Goal: Task Accomplishment & Management: Manage account settings

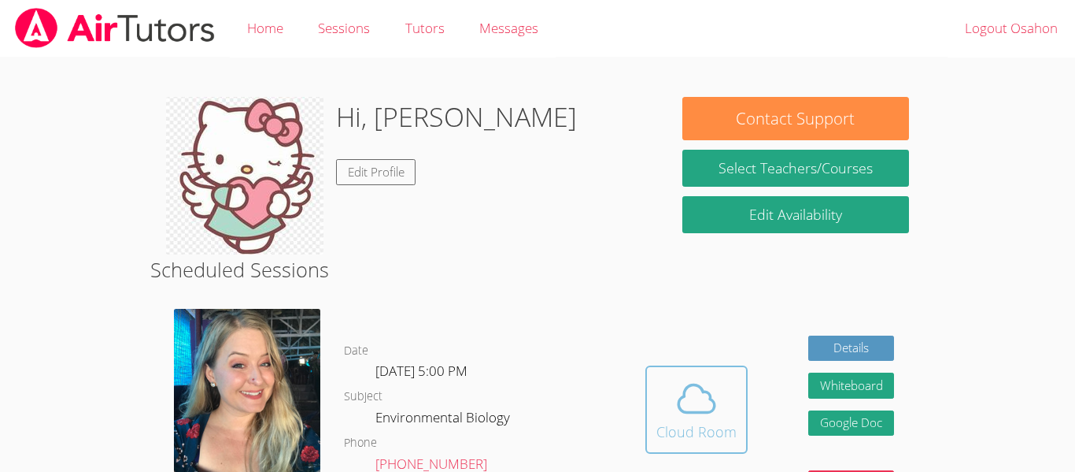
click at [681, 421] on div "Cloud Room" at bounding box center [697, 431] width 80 height 22
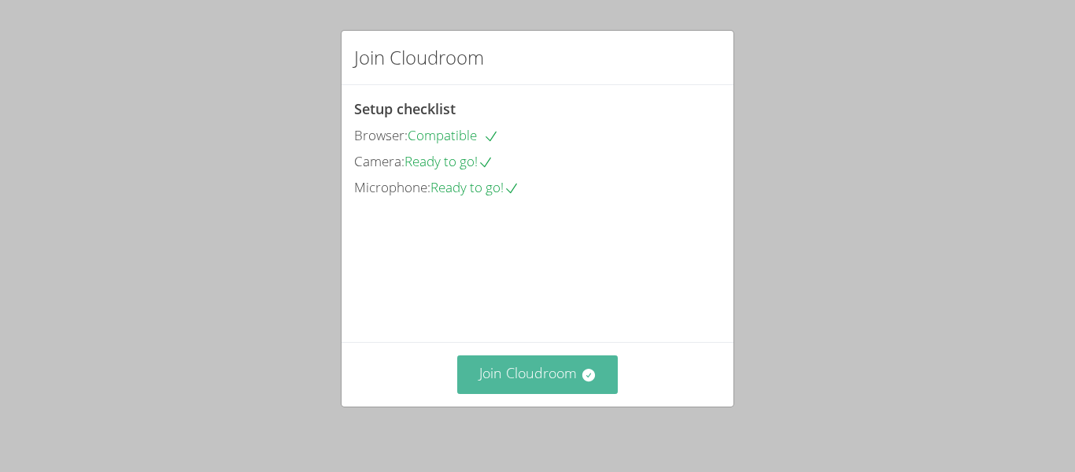
click at [541, 381] on button "Join Cloudroom" at bounding box center [537, 374] width 161 height 39
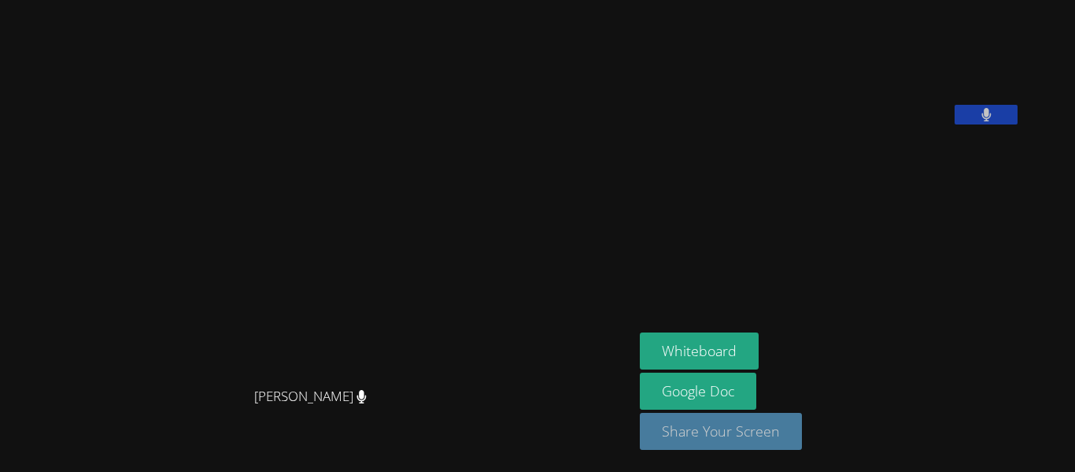
click at [783, 433] on button "Share Your Screen" at bounding box center [721, 431] width 162 height 37
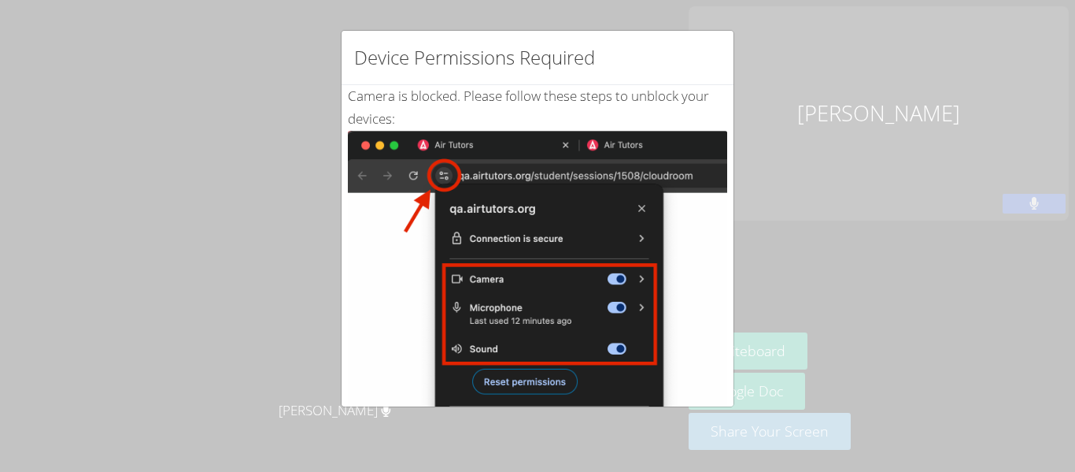
click at [765, 198] on div "Device Permissions Required Camera is blocked . Please follow these steps to un…" at bounding box center [537, 236] width 1075 height 472
click at [872, 209] on div "Device Permissions Required Camera is blocked . Please follow these steps to un…" at bounding box center [537, 236] width 1075 height 472
click at [274, 162] on div "Device Permissions Required Camera is blocked . Please follow these steps to un…" at bounding box center [537, 236] width 1075 height 472
click at [879, 315] on div "Device Permissions Required Camera is blocked . Please follow these steps to un…" at bounding box center [537, 236] width 1075 height 472
click at [261, 170] on div "Device Permissions Required Camera is blocked . Please follow these steps to un…" at bounding box center [537, 236] width 1075 height 472
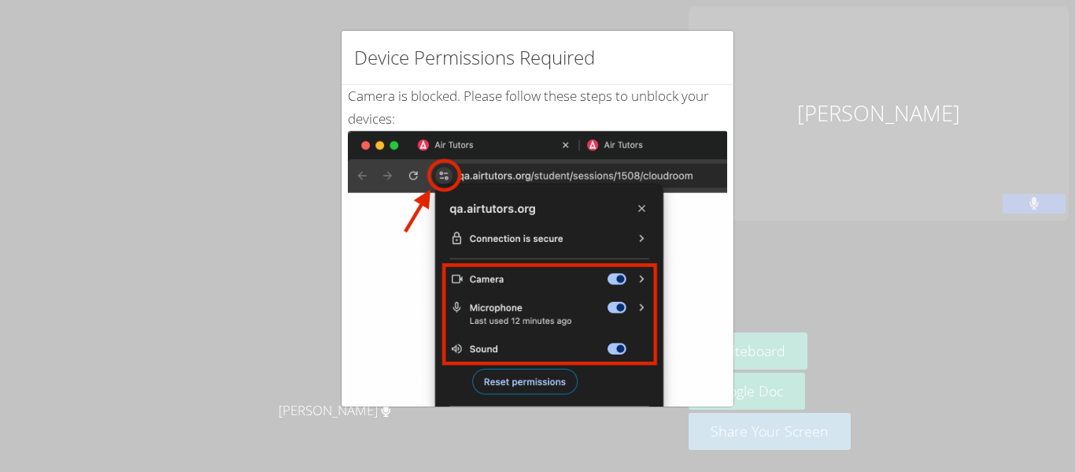
click at [337, 19] on div "Device Permissions Required Camera is blocked . Please follow these steps to un…" at bounding box center [537, 236] width 1075 height 472
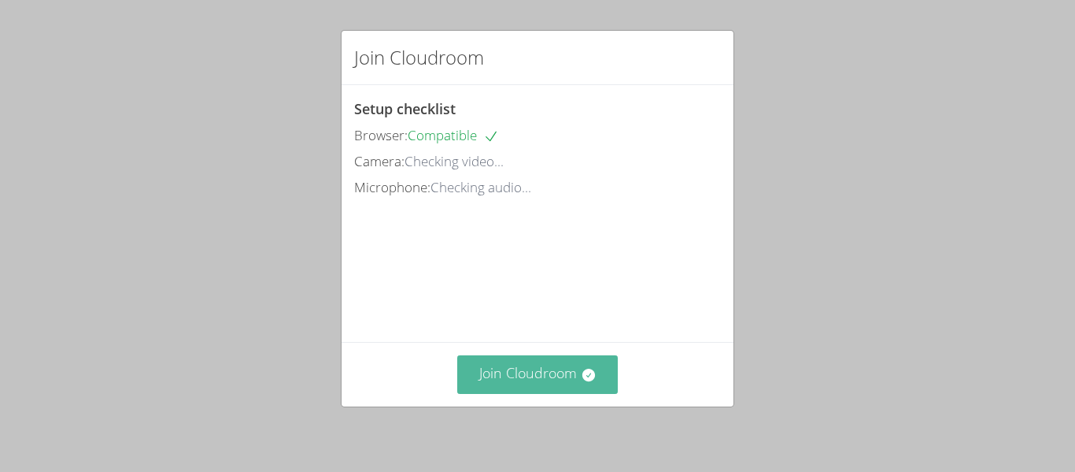
click at [515, 358] on button "Join Cloudroom" at bounding box center [537, 374] width 161 height 39
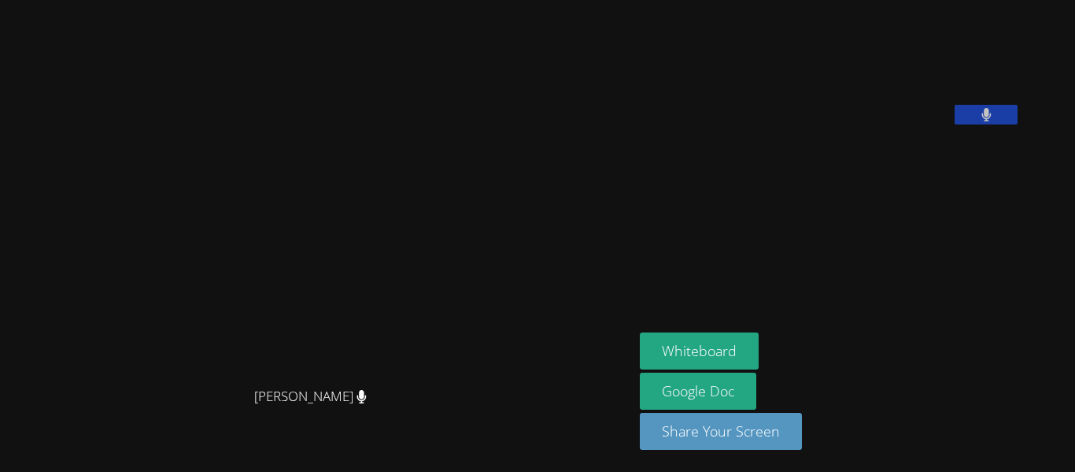
click at [746, 454] on div "Whiteboard Google Doc Share Your Screen" at bounding box center [830, 397] width 381 height 130
click at [751, 445] on button "Share Your Screen" at bounding box center [721, 431] width 162 height 37
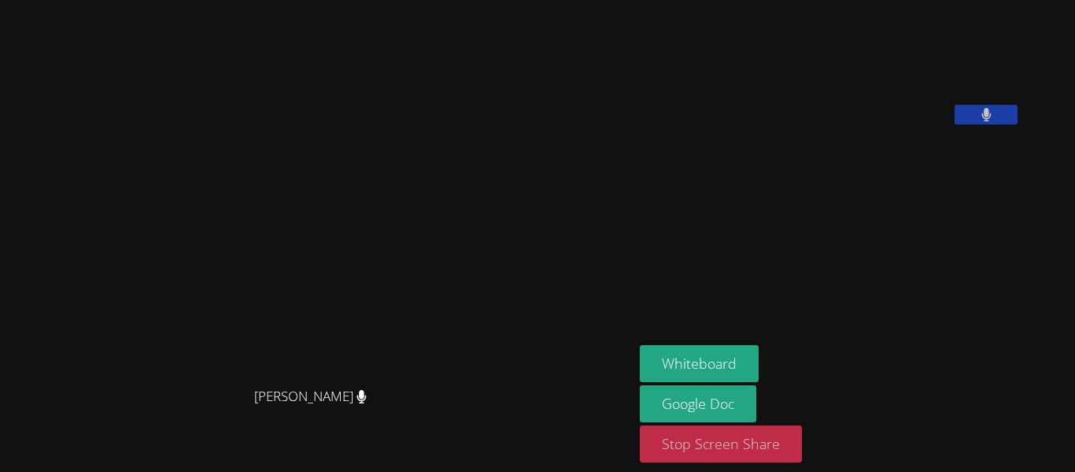
click at [748, 451] on button "Stop Screen Share" at bounding box center [721, 443] width 162 height 37
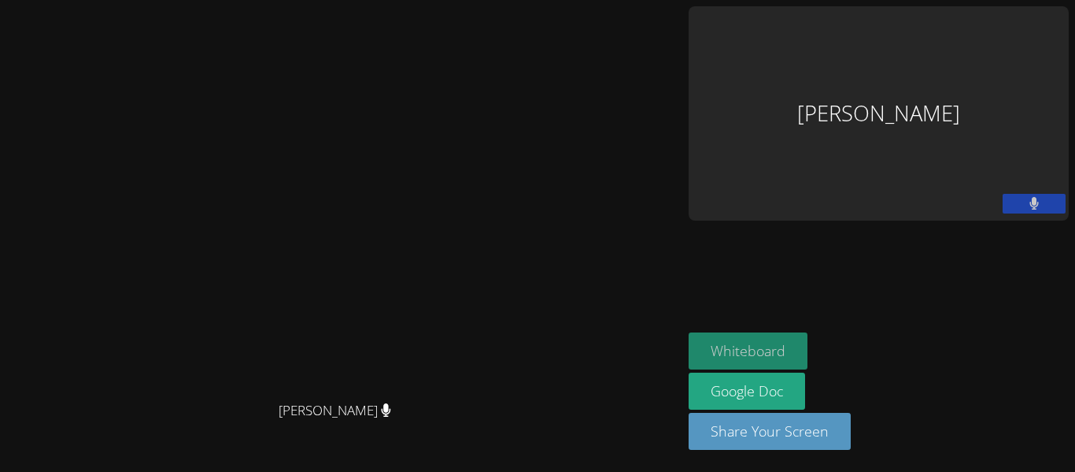
click at [808, 357] on button "Whiteboard" at bounding box center [748, 350] width 119 height 37
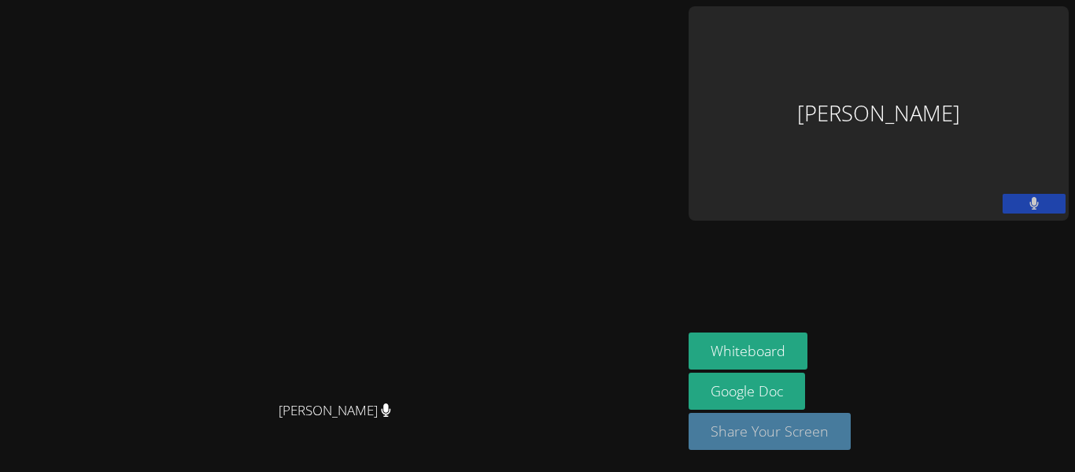
click at [851, 446] on button "Share Your Screen" at bounding box center [770, 431] width 162 height 37
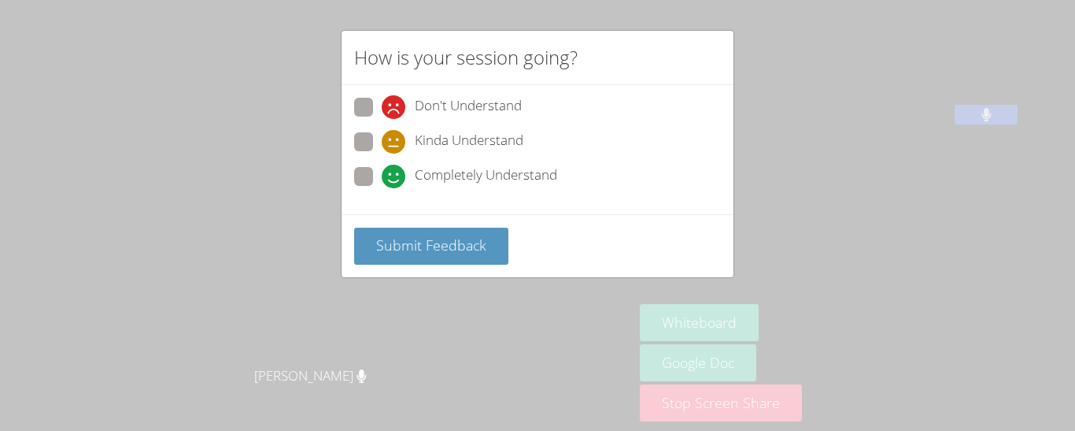
click at [382, 154] on span at bounding box center [382, 154] width 0 height 0
click at [382, 139] on input "Kinda Understand" at bounding box center [388, 138] width 13 height 13
radio input "true"
click at [382, 154] on span at bounding box center [382, 154] width 0 height 0
click at [382, 136] on input "Kinda Understand" at bounding box center [388, 138] width 13 height 13
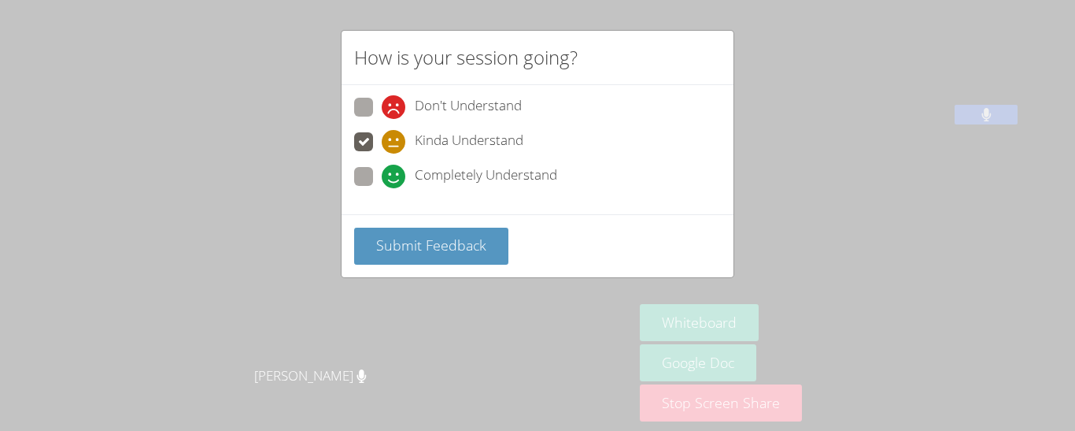
click at [380, 160] on div "Kinda Understand" at bounding box center [537, 146] width 367 height 28
click at [382, 188] on span at bounding box center [382, 188] width 0 height 0
click at [382, 180] on input "Completely Understand" at bounding box center [388, 173] width 13 height 13
radio input "true"
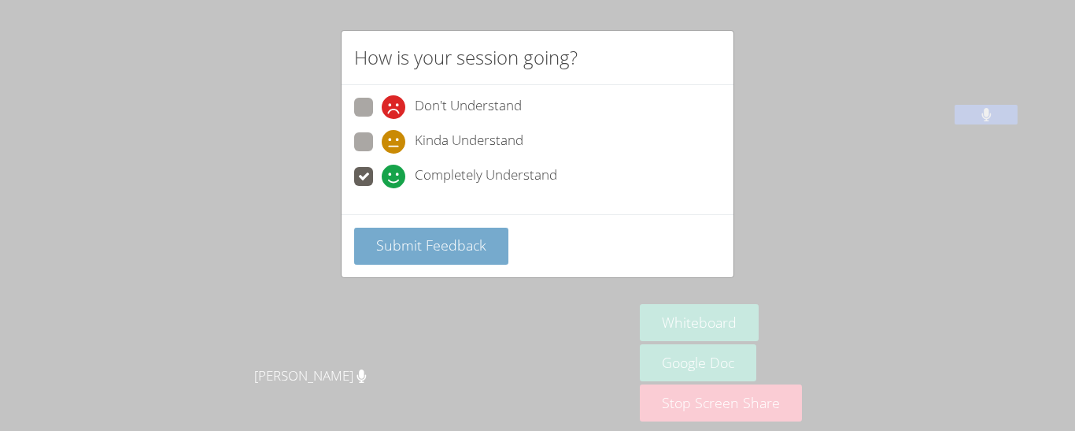
click at [412, 249] on span "Submit Feedback" at bounding box center [431, 244] width 110 height 19
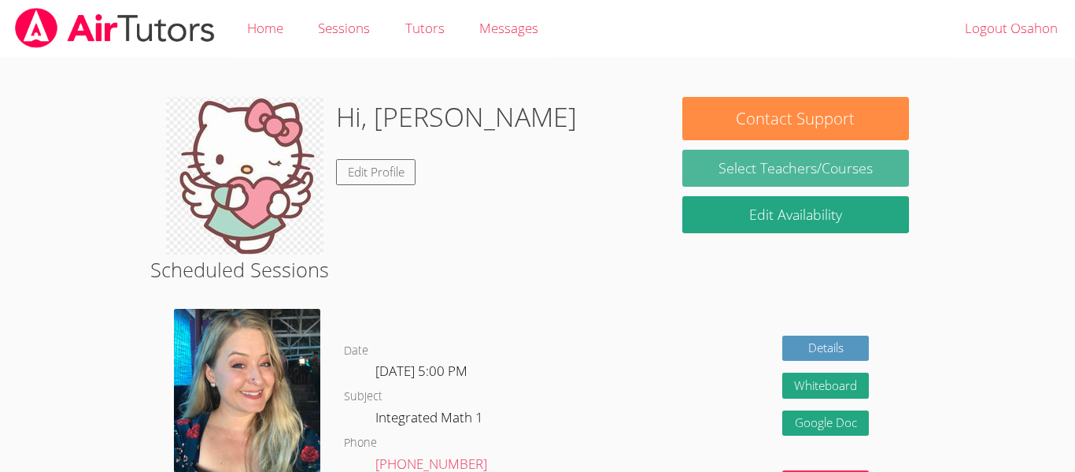
click at [719, 174] on link "Select Teachers/Courses" at bounding box center [796, 168] width 227 height 37
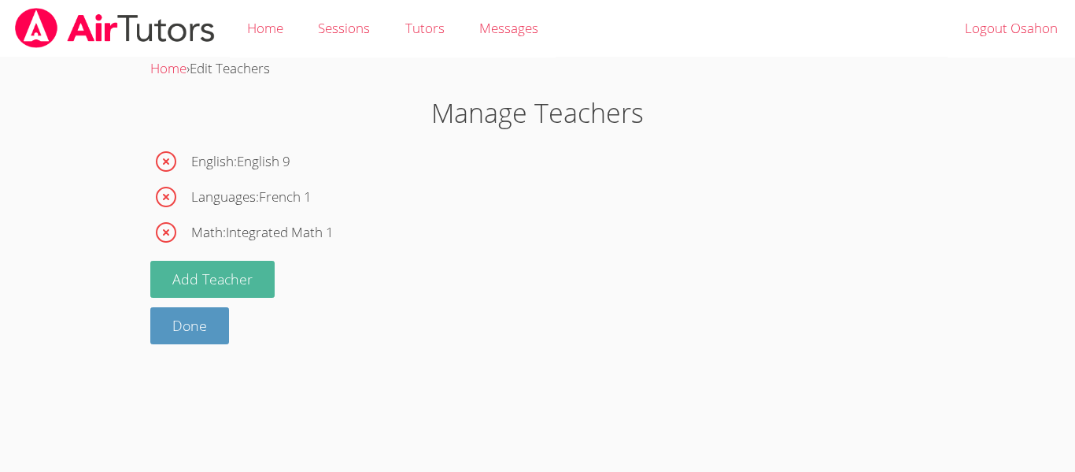
click at [258, 280] on button "Add Teacher" at bounding box center [212, 279] width 124 height 37
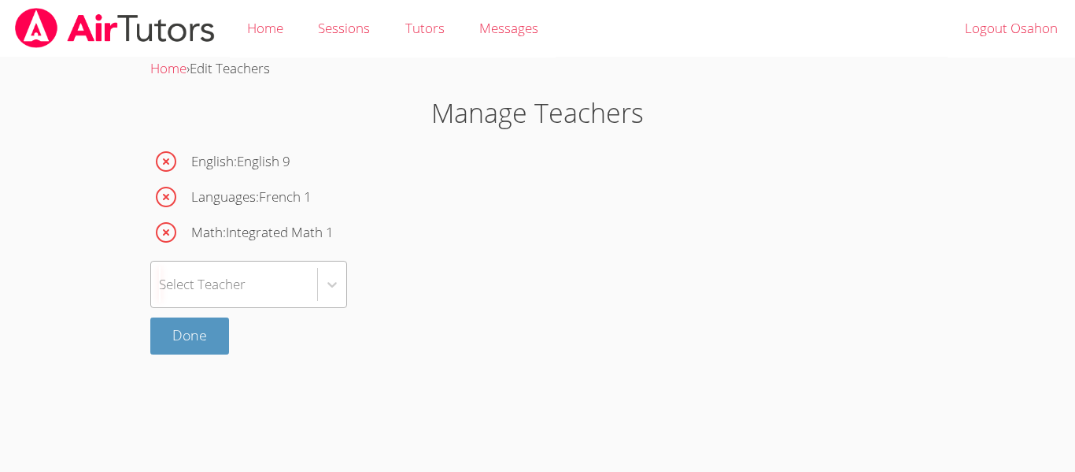
click at [273, 295] on div "Select Teacher" at bounding box center [234, 284] width 166 height 46
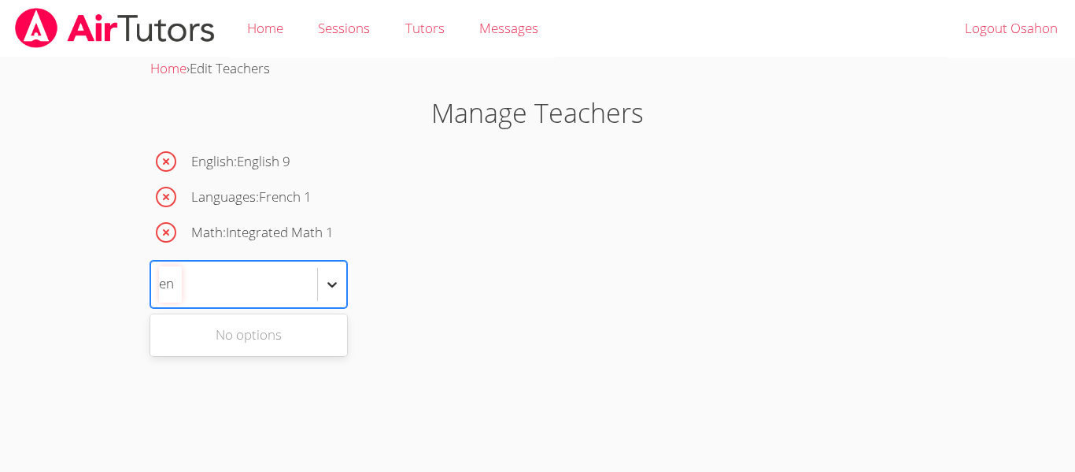
type input "e"
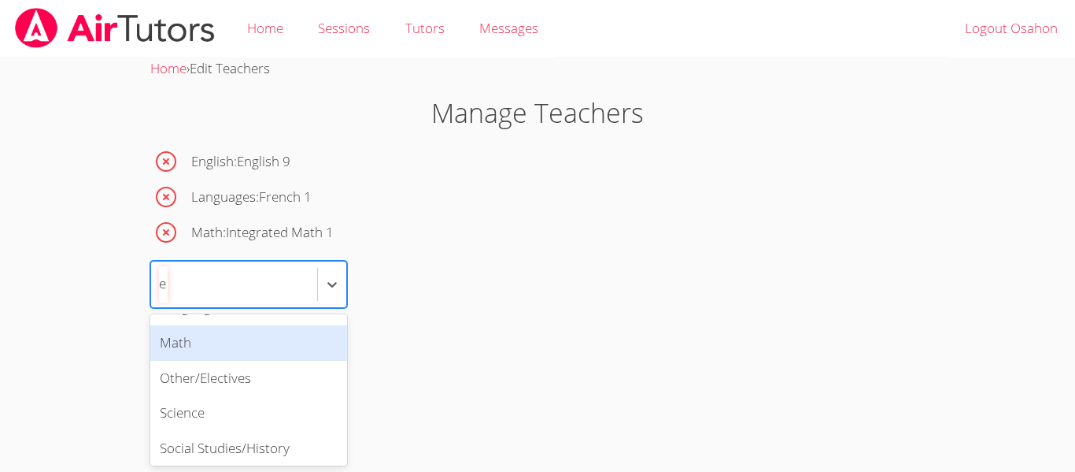
scroll to position [67, 0]
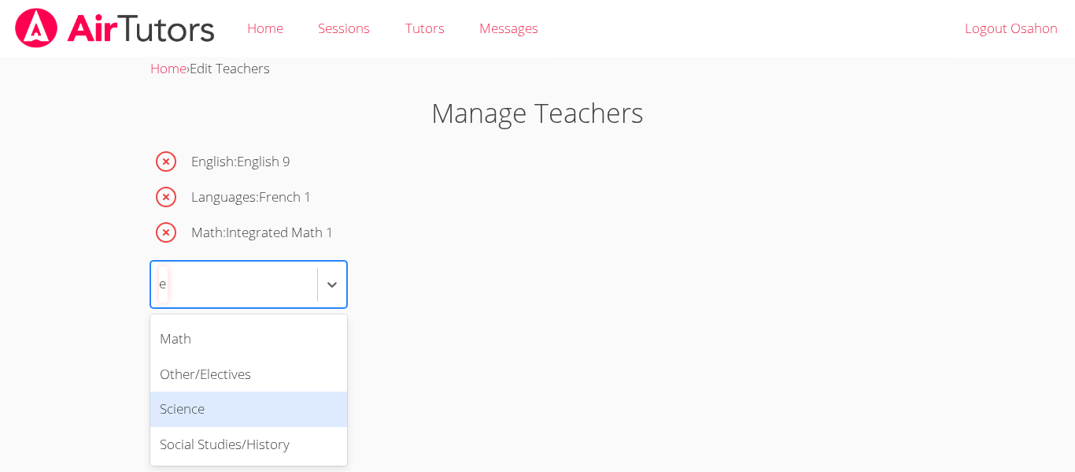
click at [271, 407] on div "Science" at bounding box center [248, 408] width 197 height 35
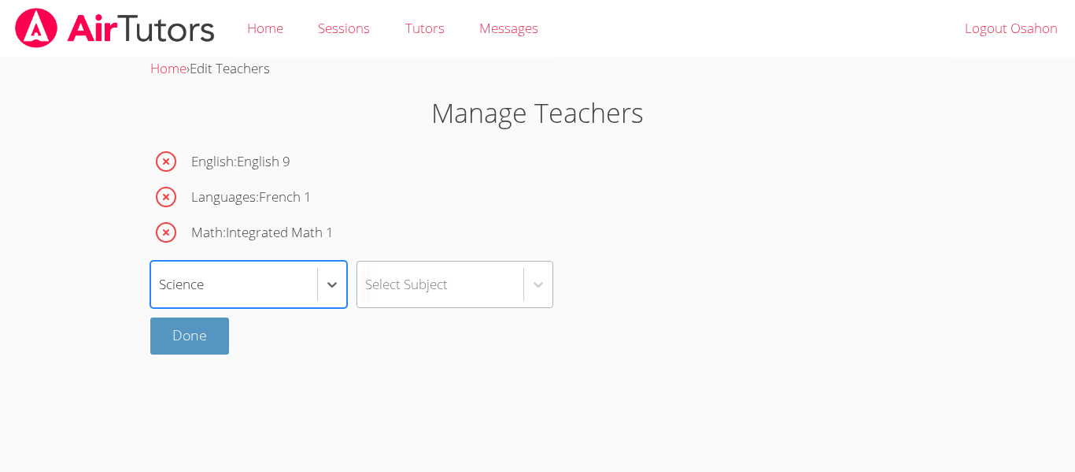
click at [429, 296] on div "Select Subject" at bounding box center [440, 284] width 166 height 46
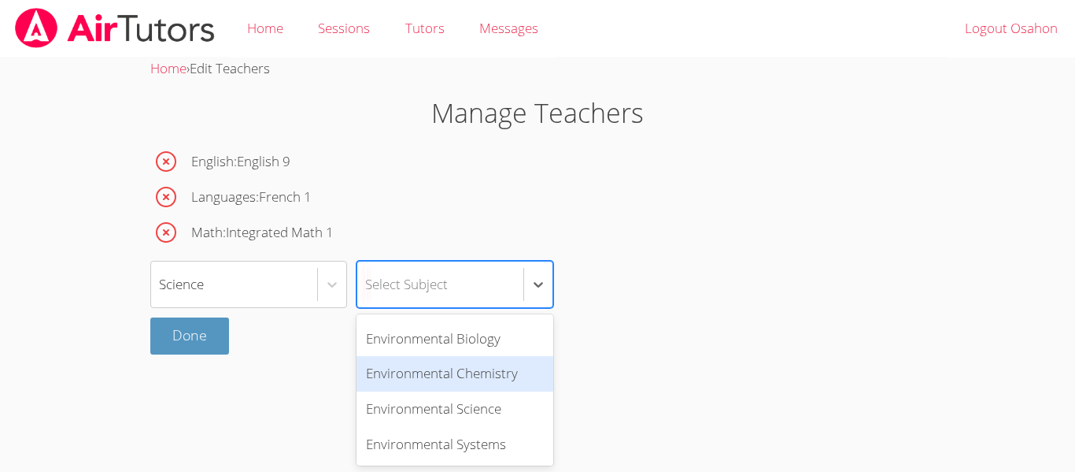
scroll to position [405, 0]
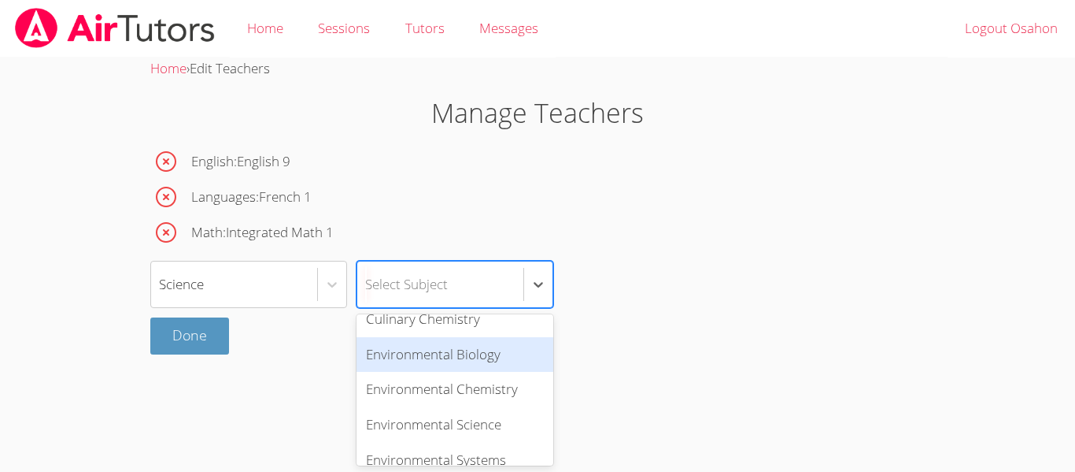
click at [433, 345] on div "Environmental Biology" at bounding box center [455, 354] width 197 height 35
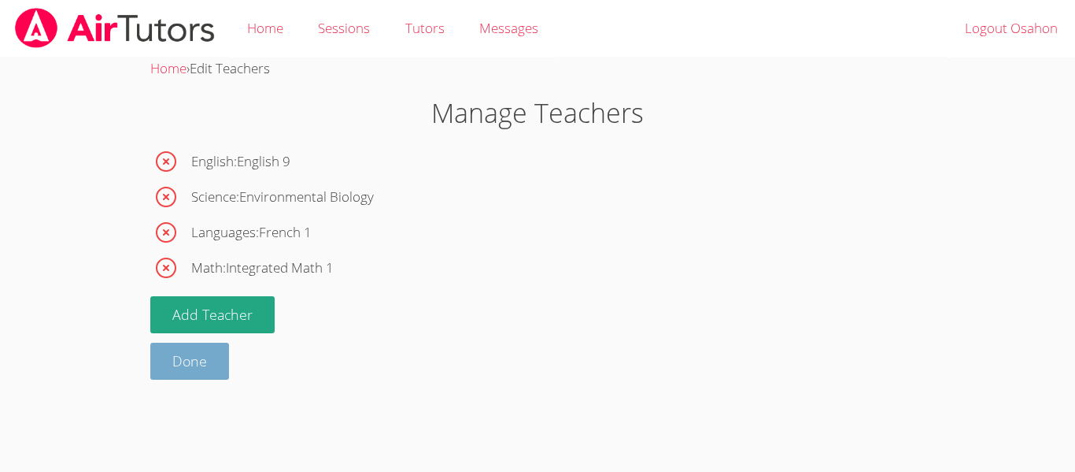
click at [217, 364] on link "Done" at bounding box center [189, 360] width 79 height 37
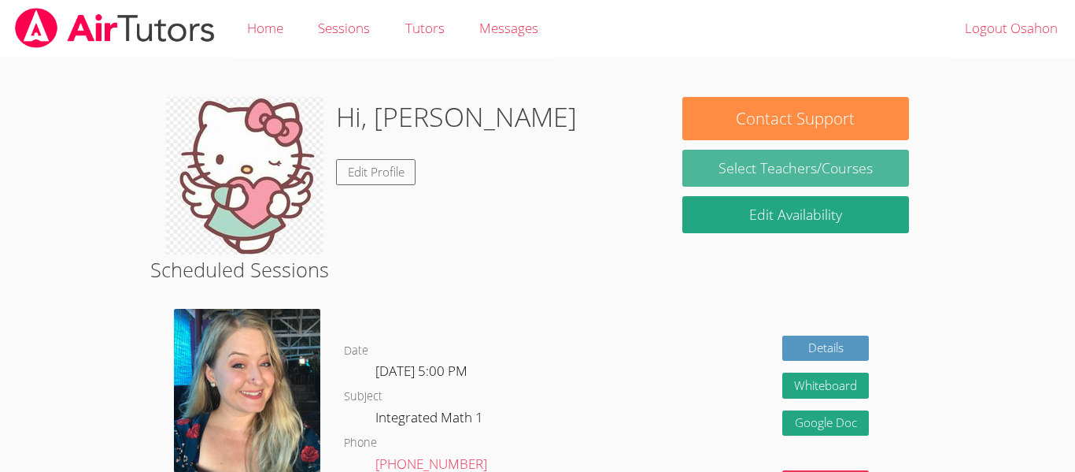
click at [736, 155] on link "Select Teachers/Courses" at bounding box center [796, 168] width 227 height 37
